Goal: Task Accomplishment & Management: Manage account settings

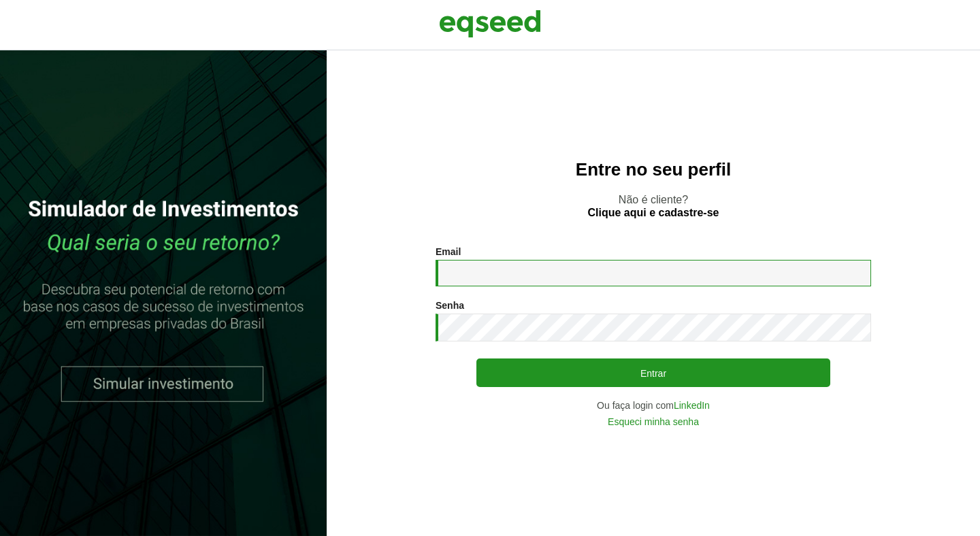
type input "**********"
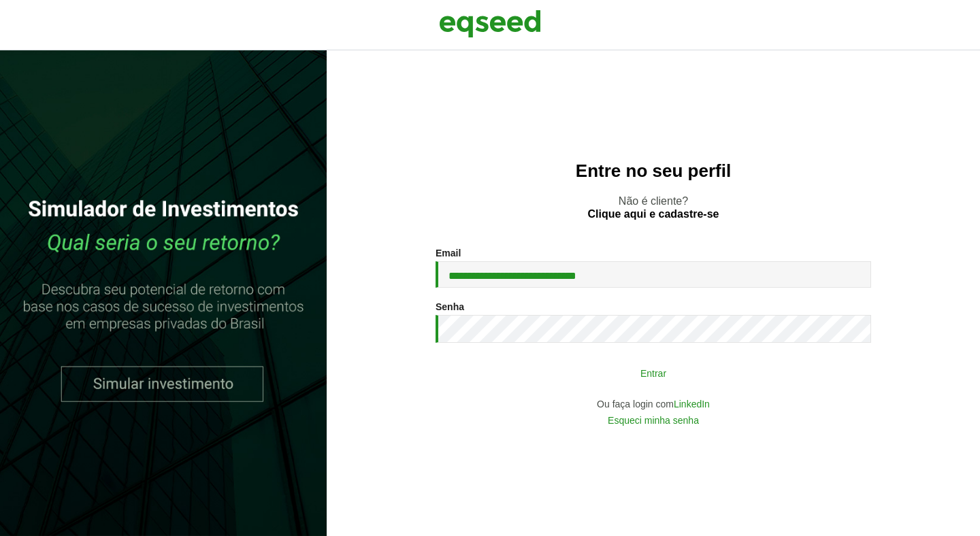
click at [606, 385] on button "Entrar" at bounding box center [653, 373] width 354 height 26
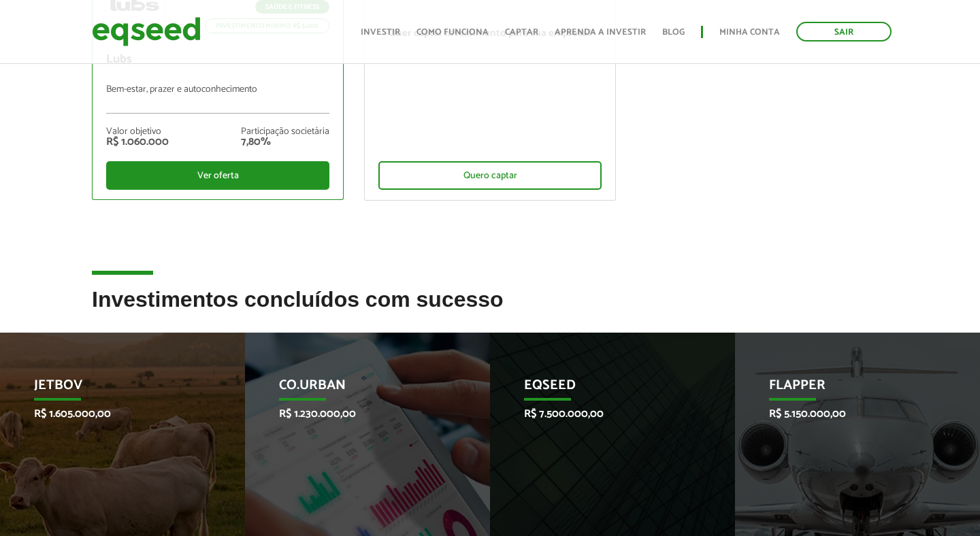
scroll to position [510, 0]
